Goal: Navigation & Orientation: Find specific page/section

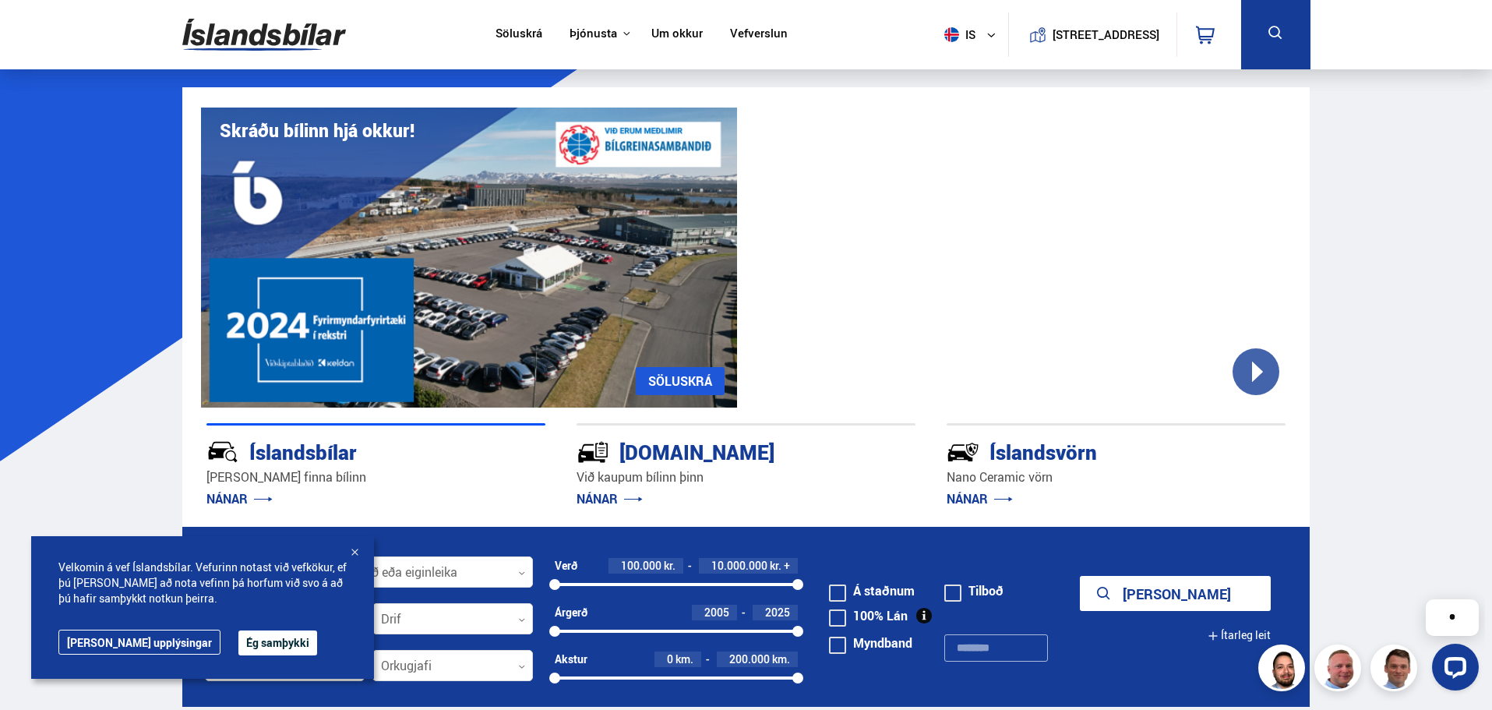
click at [591, 493] on link "NÁNAR" at bounding box center [609, 498] width 66 height 17
click at [595, 505] on link "NÁNAR" at bounding box center [609, 498] width 66 height 17
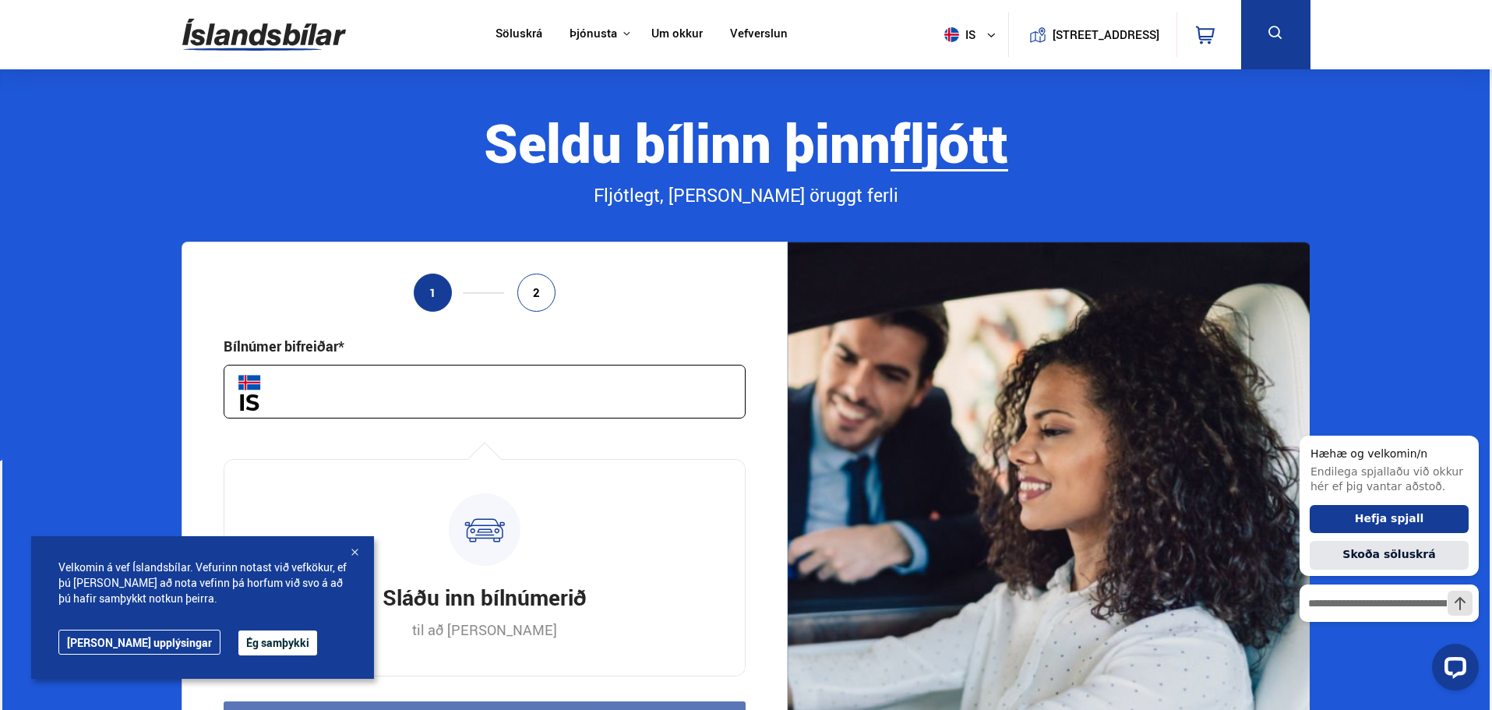
click at [253, 41] on img at bounding box center [264, 34] width 164 height 51
